Goal: Information Seeking & Learning: Learn about a topic

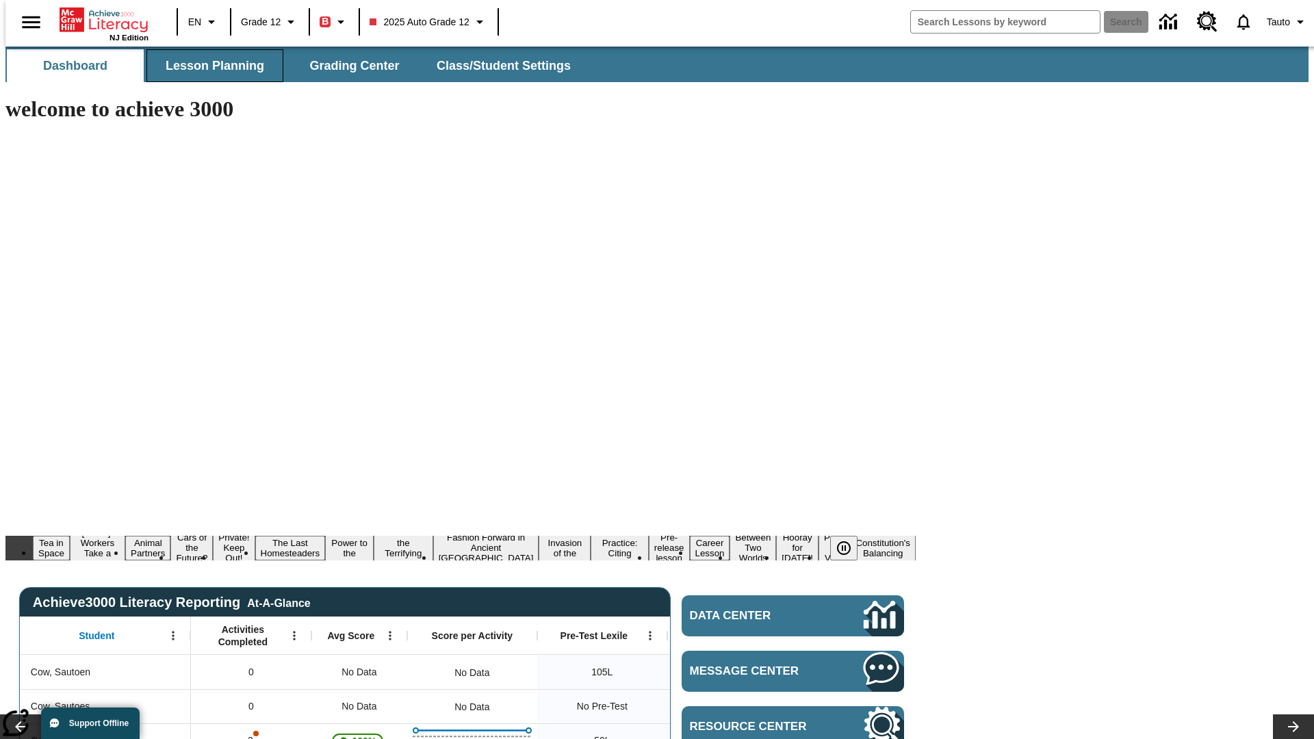
click at [209, 66] on span "Lesson Planning" at bounding box center [215, 66] width 99 height 16
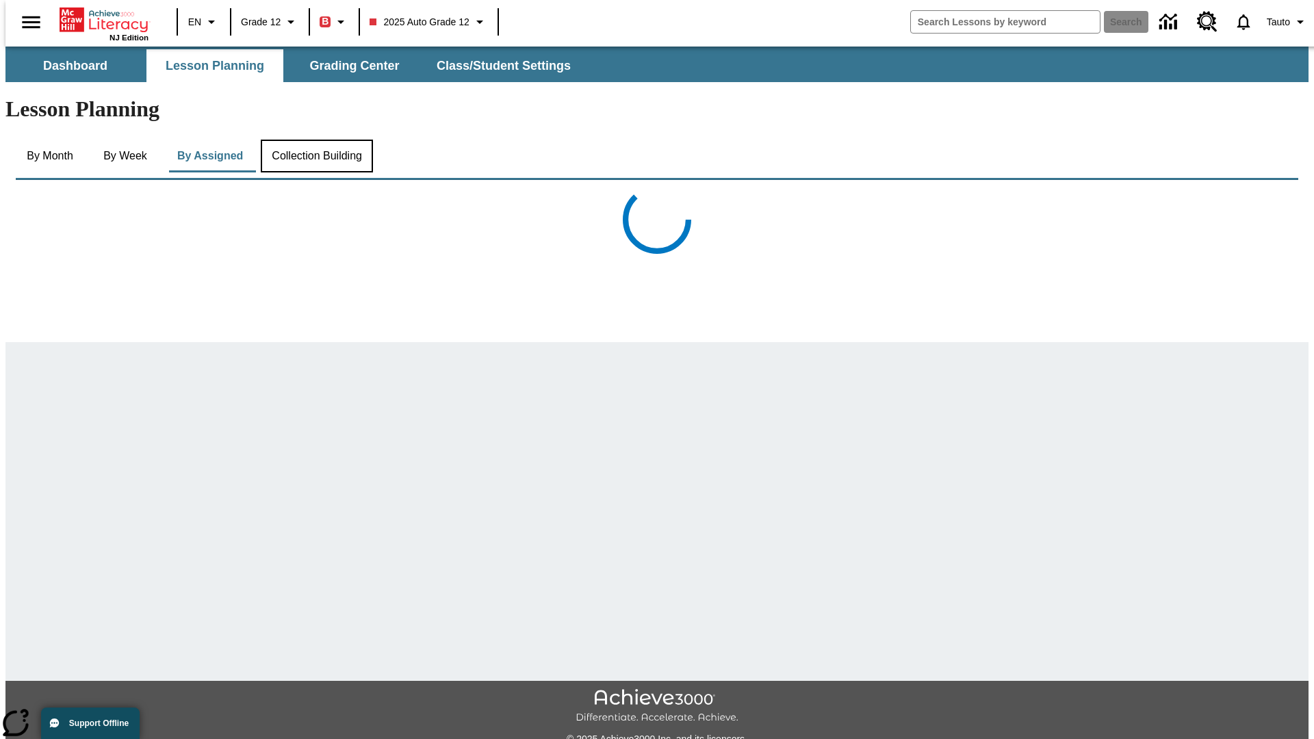
click at [316, 140] on button "Collection Building" at bounding box center [317, 156] width 112 height 33
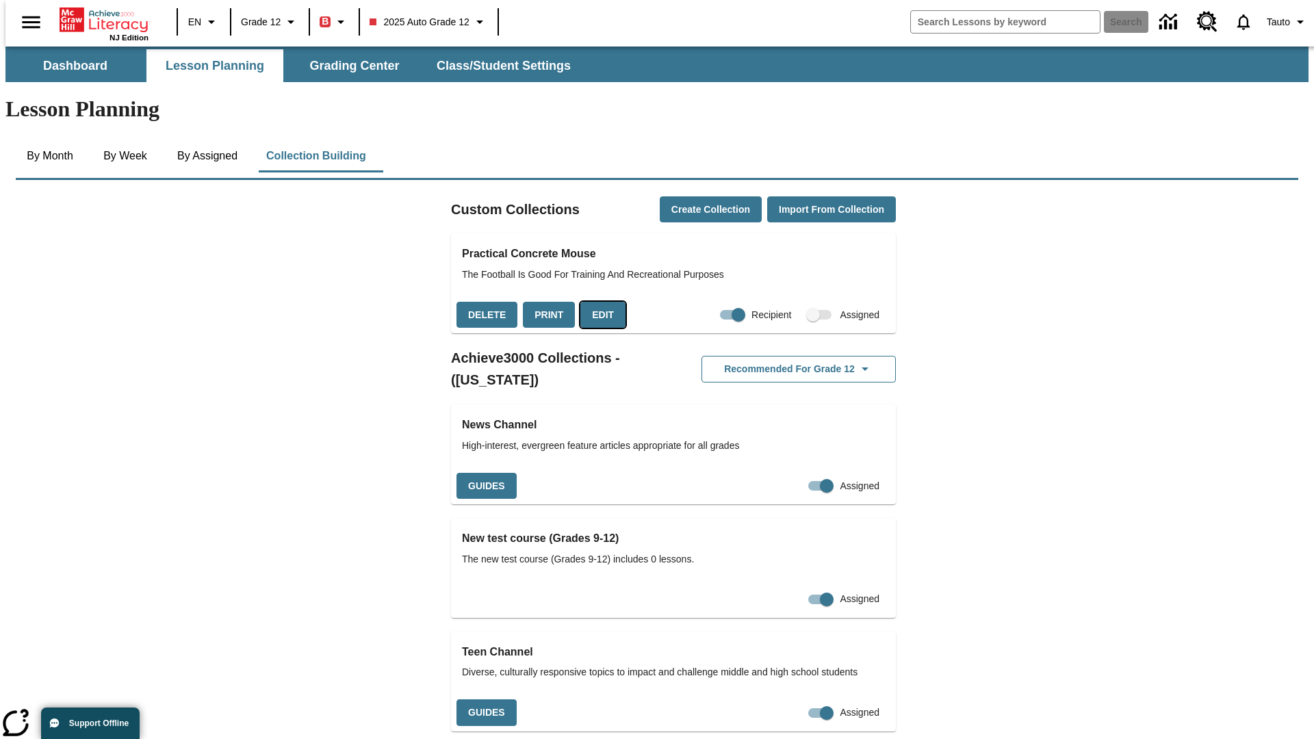
click at [598, 302] on button "Edit" at bounding box center [603, 315] width 45 height 27
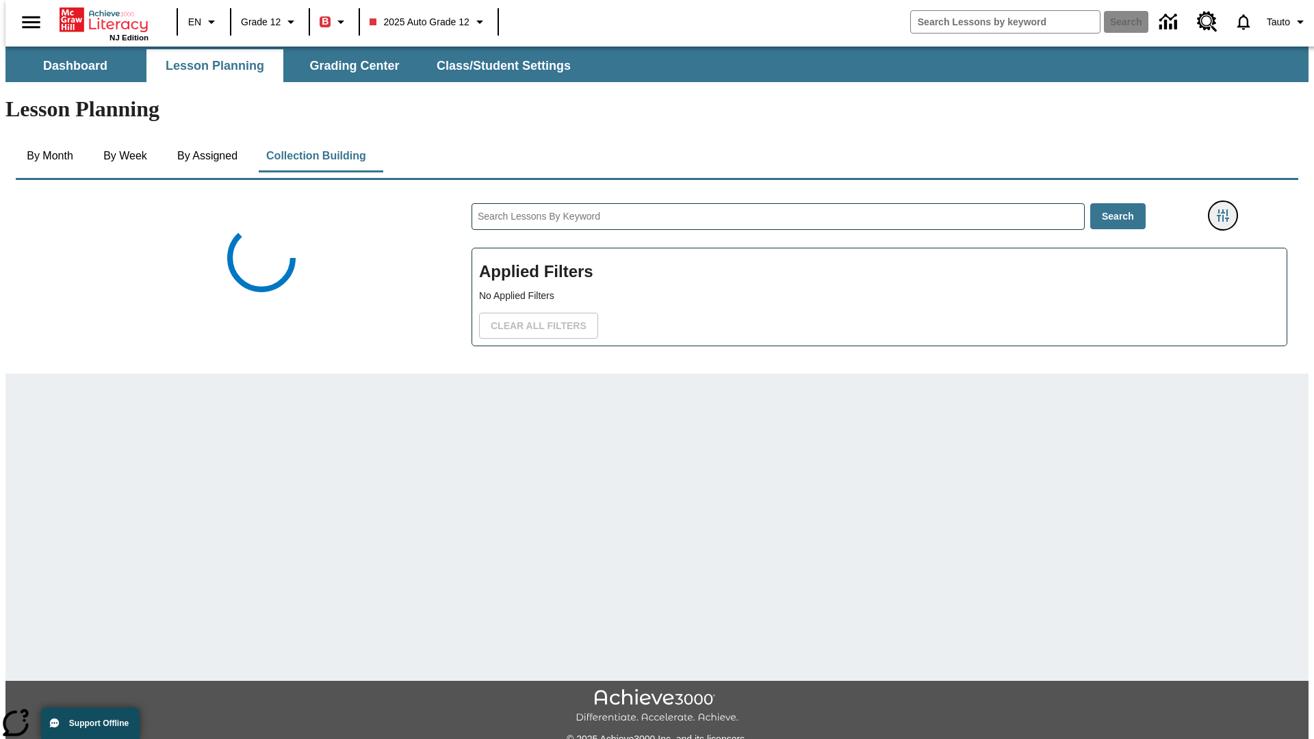
click at [1227, 209] on icon "Filters Side menu" at bounding box center [1223, 215] width 12 height 12
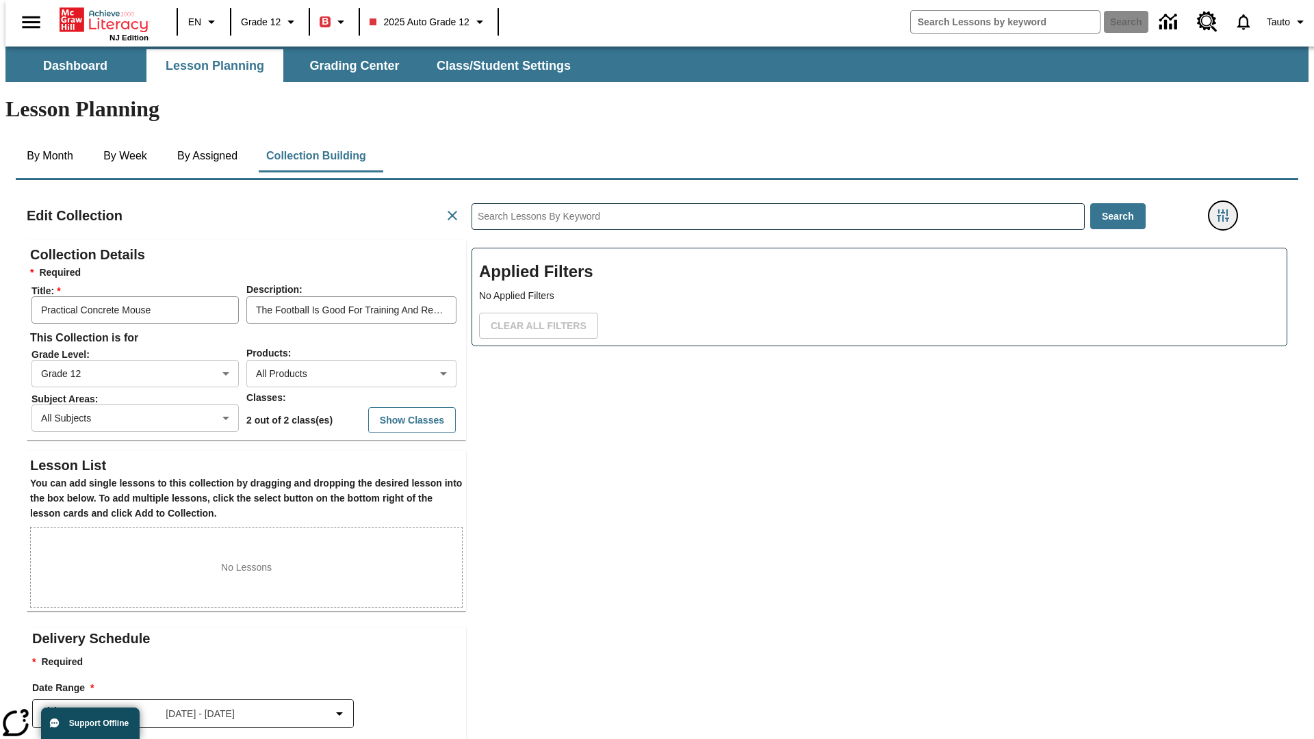
scroll to position [1, 1]
click at [986, 168] on body "Skip to main content NJ Edition EN Grade 12 B 2025 Auto Grade 12 Search 0 Tauto…" at bounding box center [656, 476] width 1303 height 858
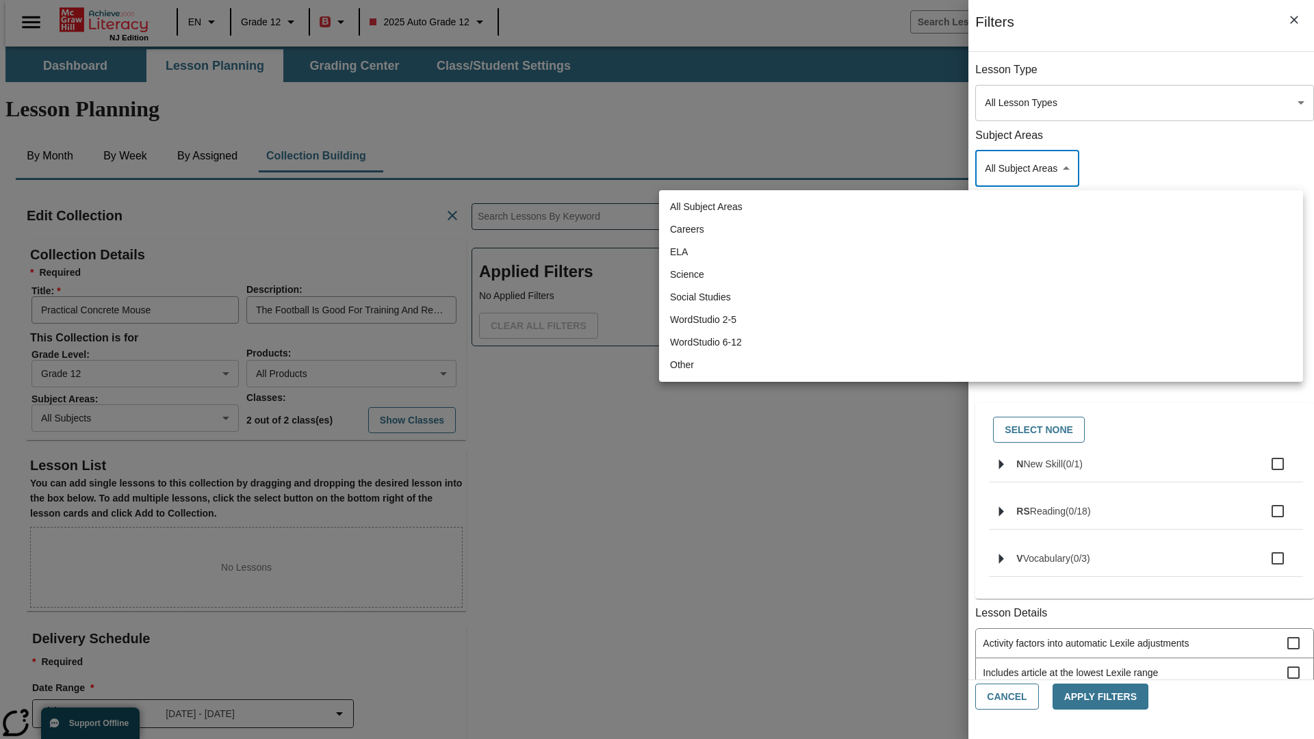
click at [981, 365] on li "Other" at bounding box center [981, 365] width 644 height 23
type input "0"
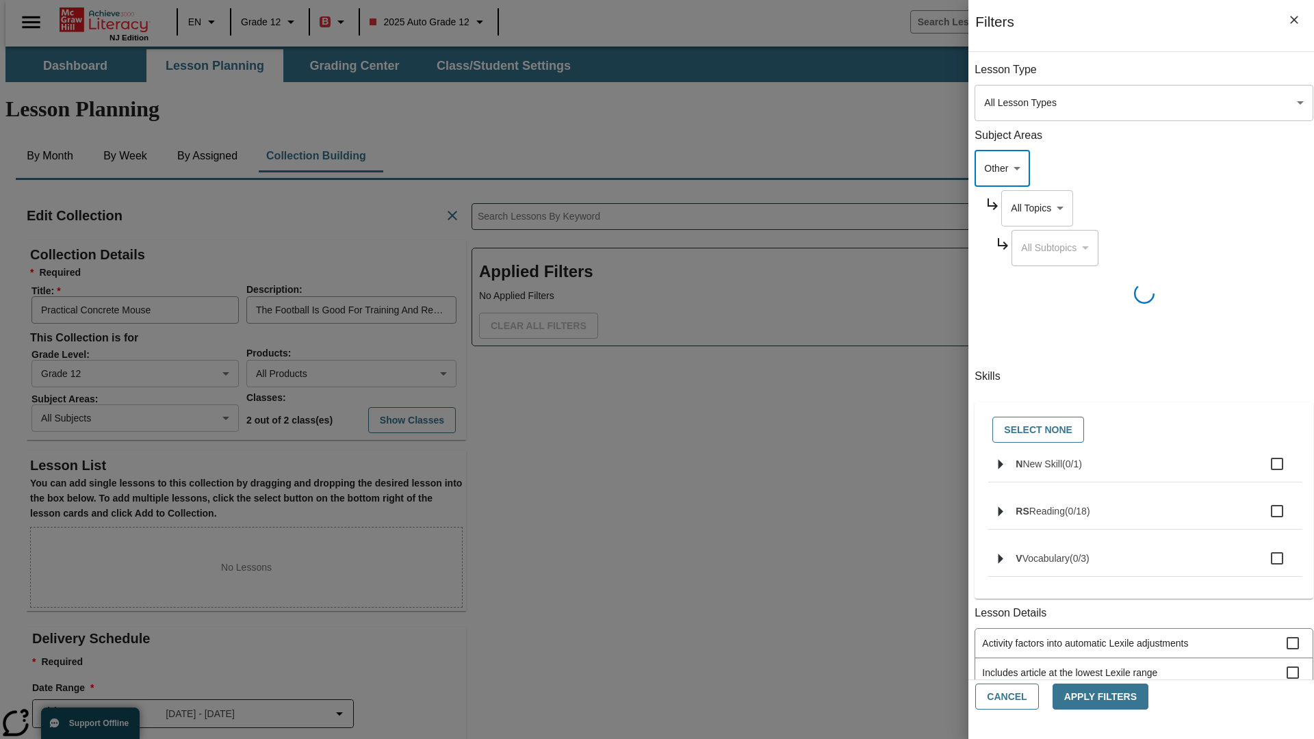
scroll to position [131, 1]
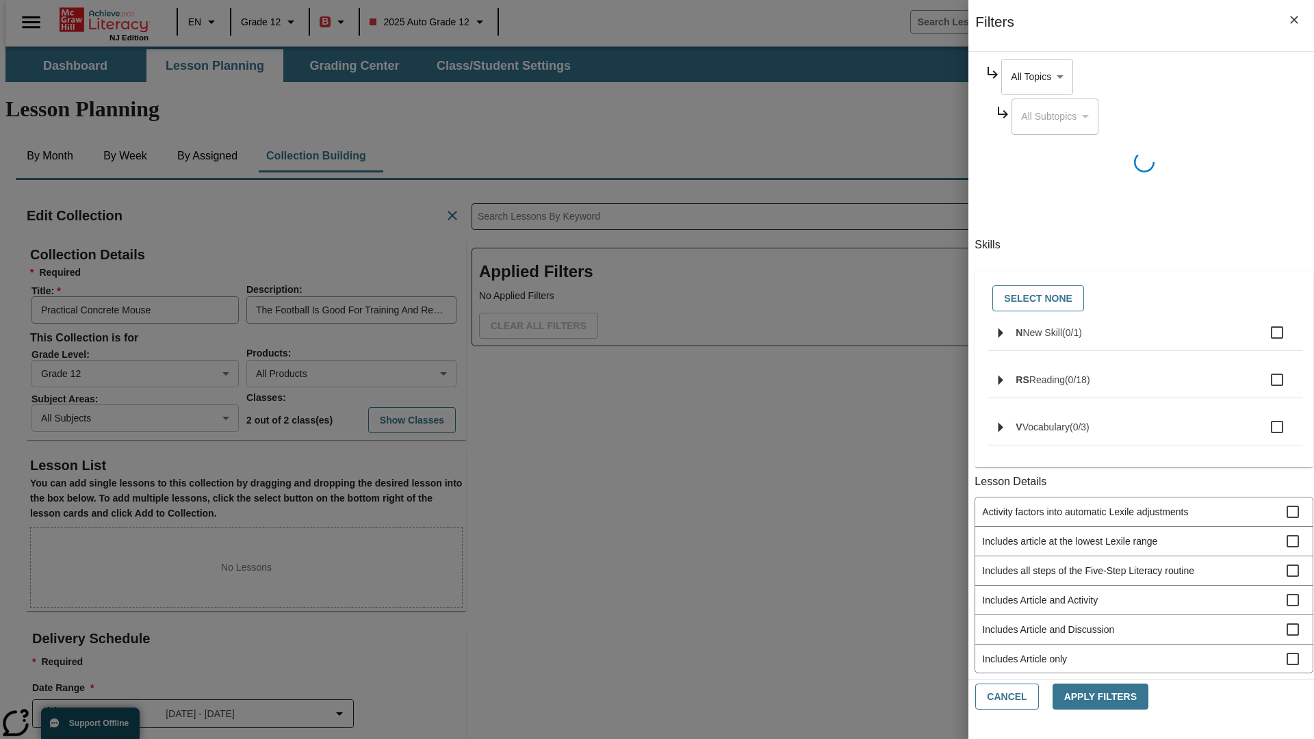
click at [998, 77] on body "Skip to main content NJ Edition EN Grade 12 B 2025 Auto Grade 12 Search 0 Tauto…" at bounding box center [656, 476] width 1303 height 858
